Goal: Find specific page/section: Find specific page/section

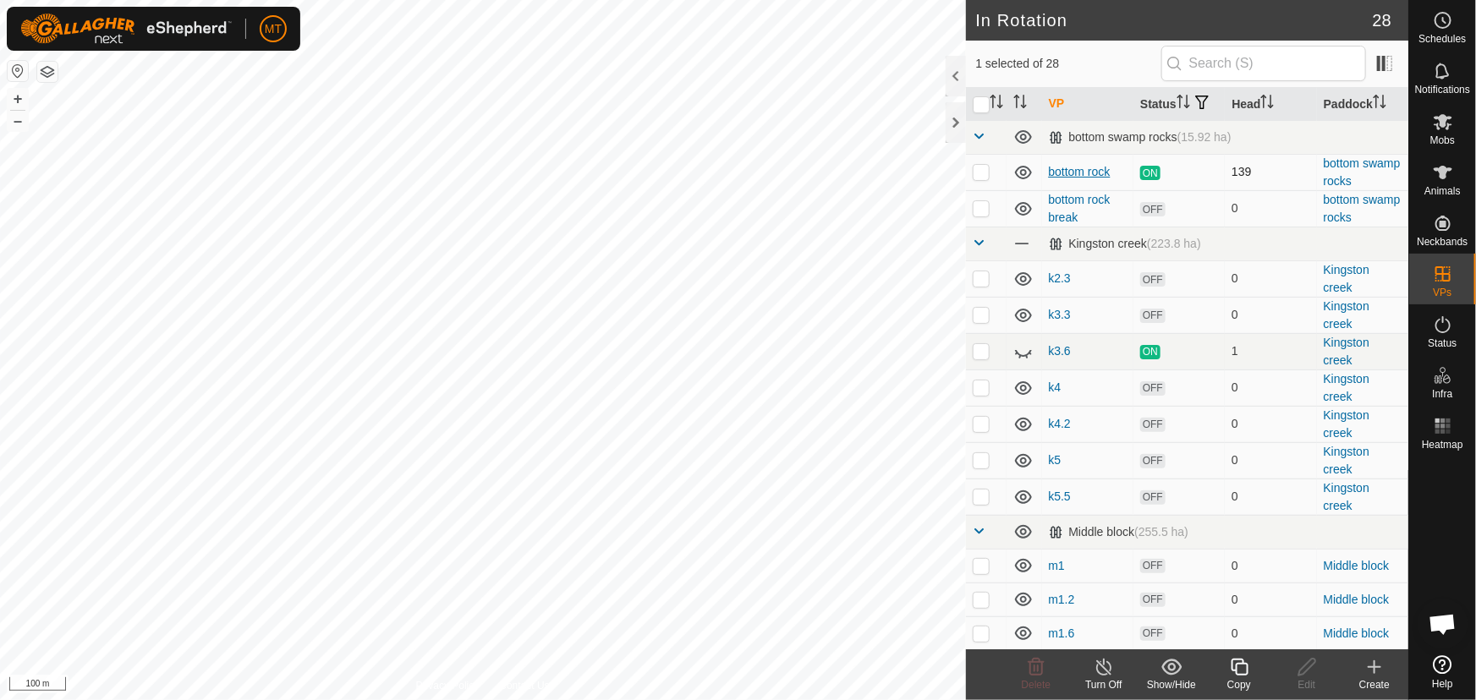
click at [1074, 178] on link "bottom rock" at bounding box center [1080, 172] width 62 height 14
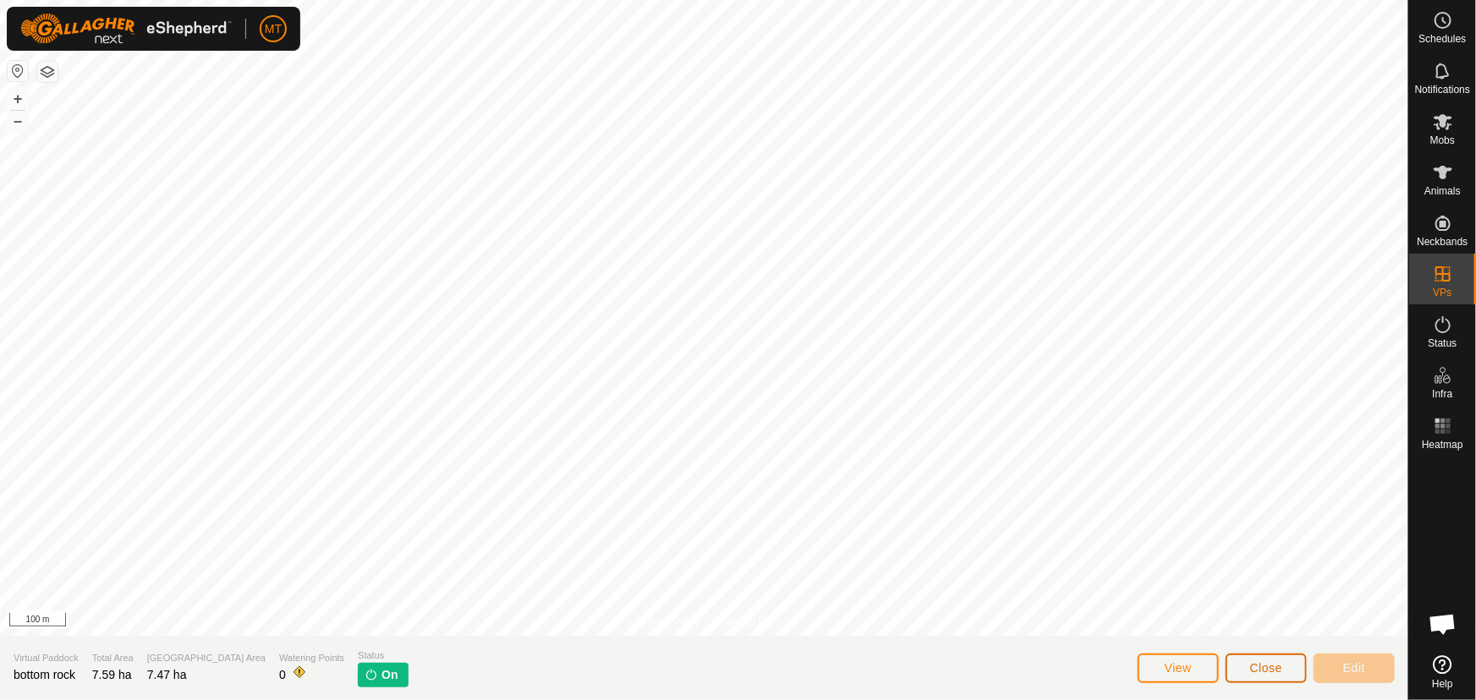
click at [1245, 661] on button "Close" at bounding box center [1265, 669] width 81 height 30
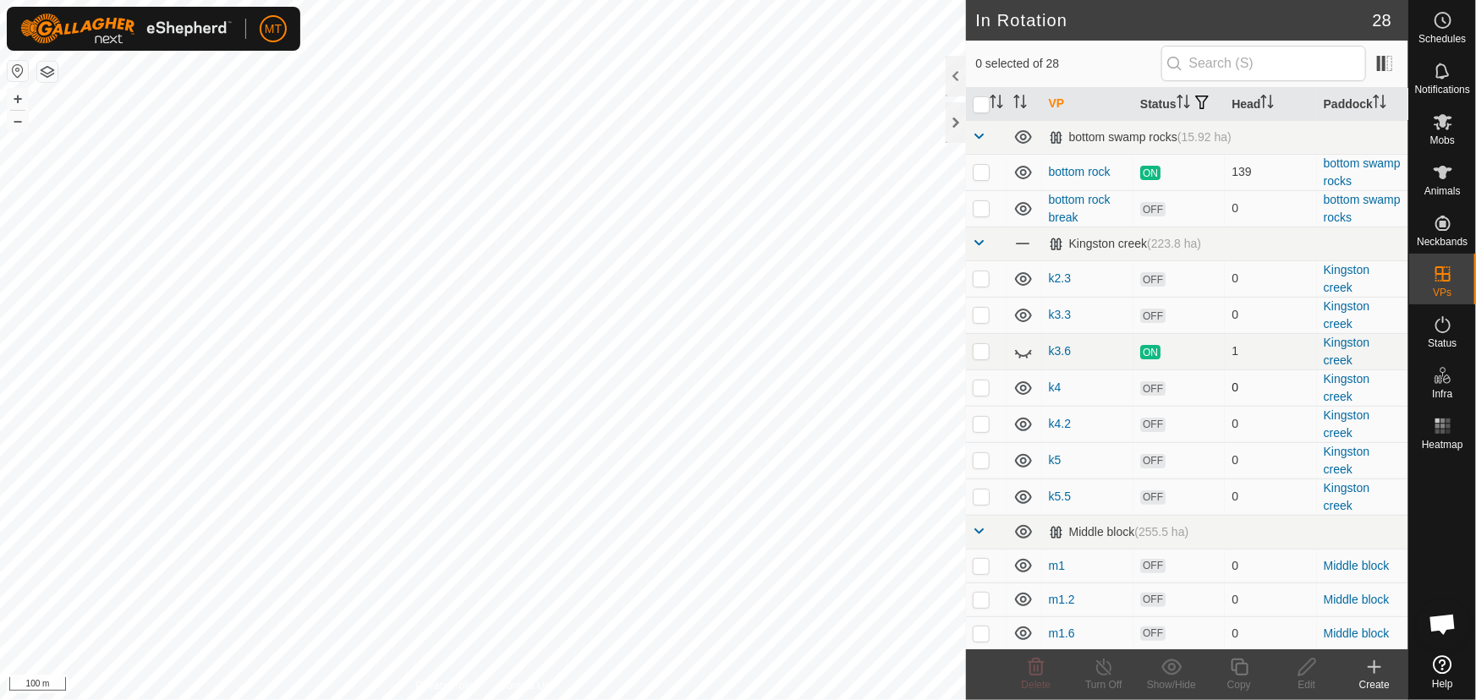
checkbox input "true"
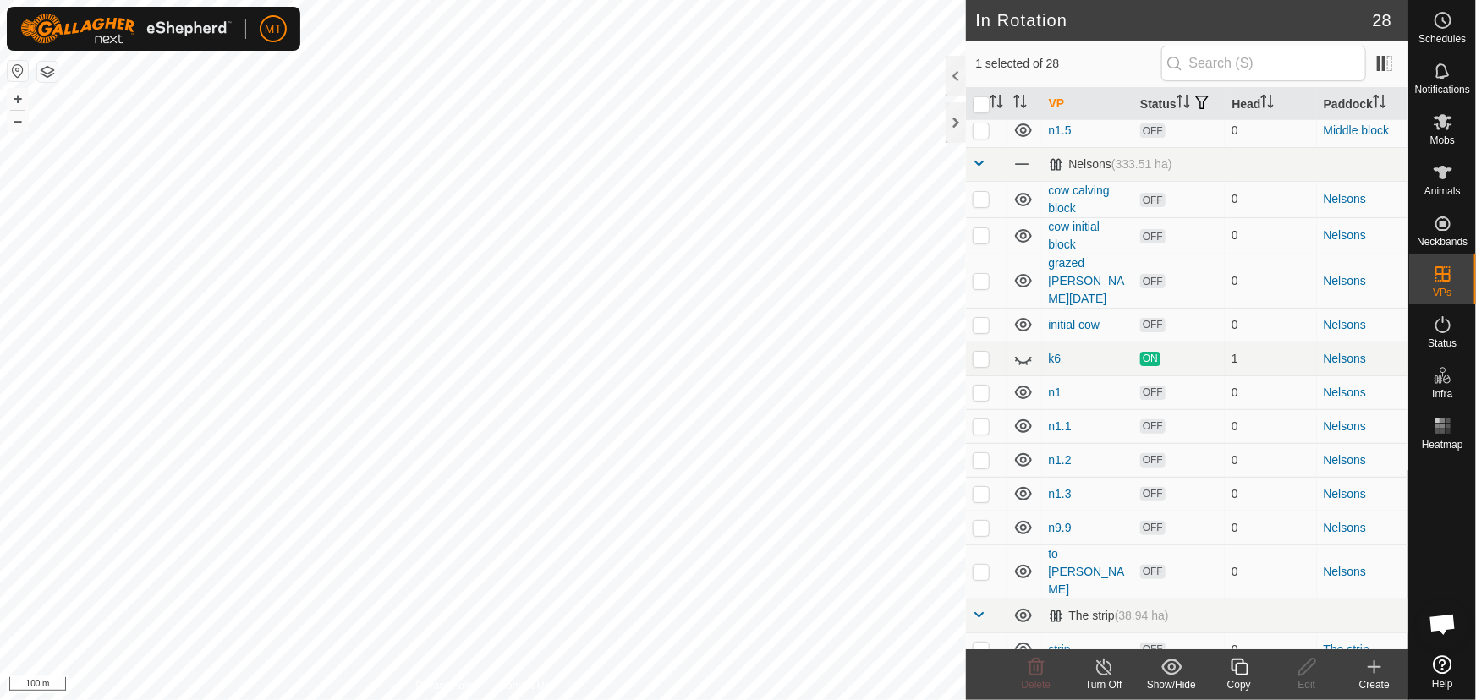
scroll to position [654, 0]
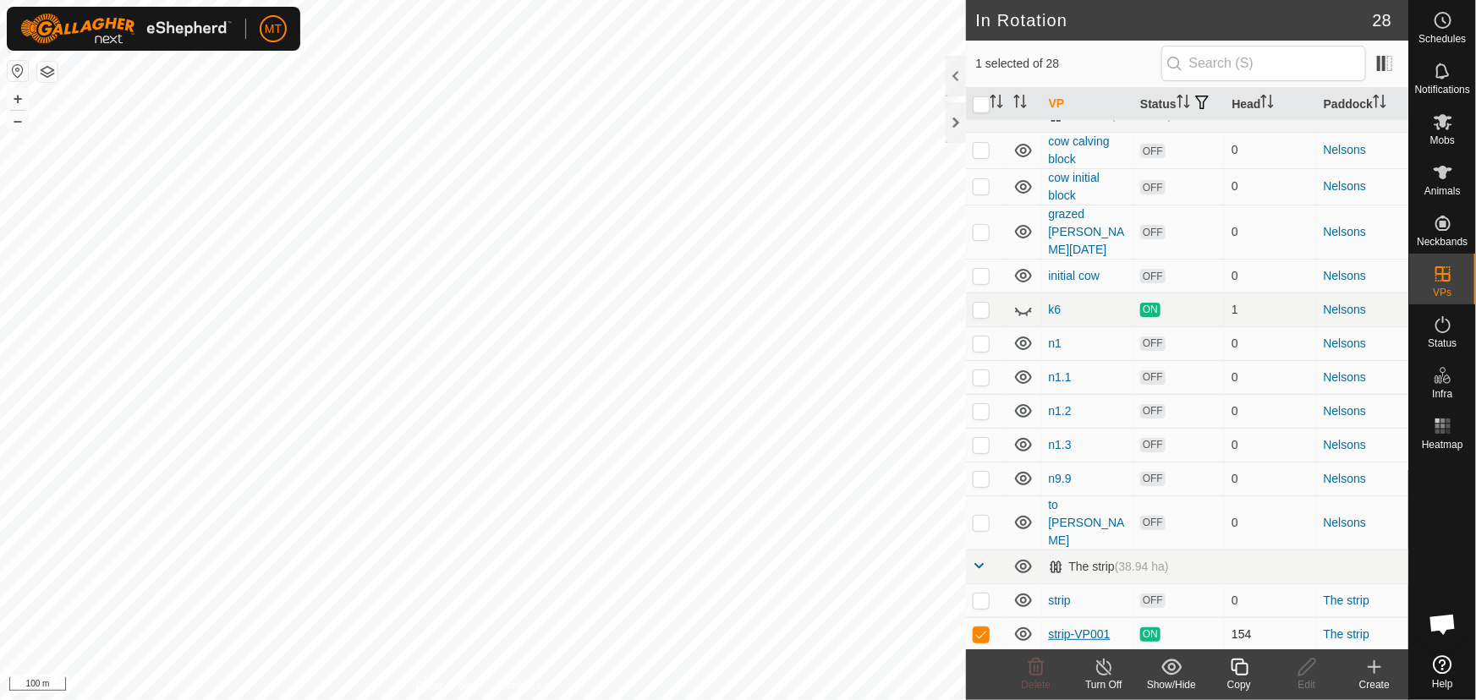
click at [1068, 627] on link "strip-VP001" at bounding box center [1080, 634] width 62 height 14
